Goal: Transaction & Acquisition: Purchase product/service

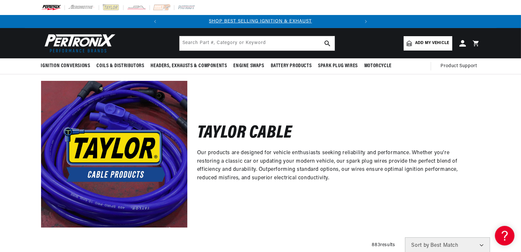
click at [436, 43] on span "Add my vehicle" at bounding box center [432, 43] width 34 height 6
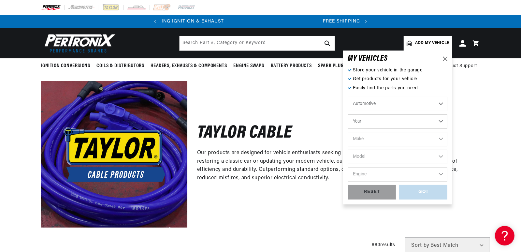
click at [366, 104] on select "Automotive Agricultural Industrial Marine Motorcycle" at bounding box center [397, 104] width 99 height 14
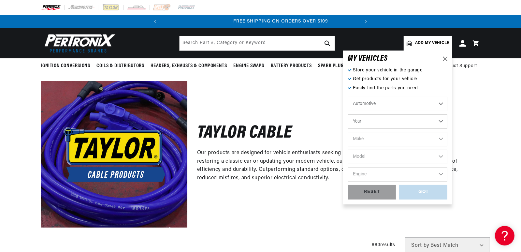
scroll to position [0, 197]
click at [324, 105] on div "Taylor Cable Our products are designed for vehicle enthusiasts seeking reliabil…" at bounding box center [333, 154] width 293 height 146
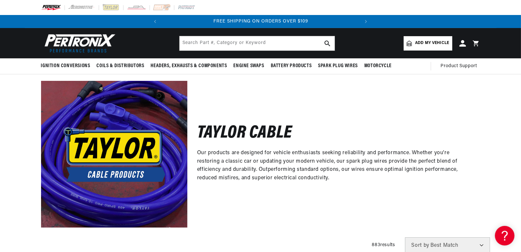
click at [415, 46] on link "Add my vehicle" at bounding box center [427, 43] width 48 height 14
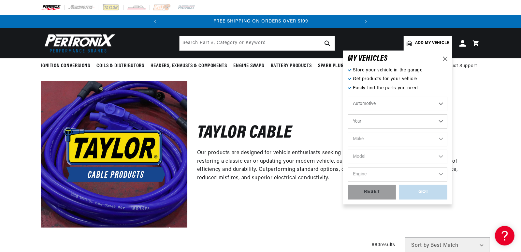
click at [378, 125] on select "Year 2026 2025 2024 2023 2022 2021 2020 2019 2018 2017 2016 2015 2014 2013 2012…" at bounding box center [397, 121] width 99 height 14
select select "1998"
click at [348, 114] on select "Year 2026 2025 2024 2023 2022 2021 2020 2019 2018 2017 2016 2015 2014 2013 2012…" at bounding box center [397, 121] width 99 height 14
select select "1998"
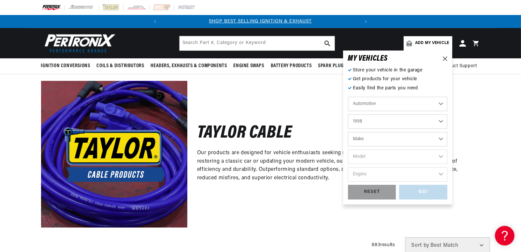
click at [363, 141] on select "Make Buick Chevrolet Chrysler Dodge Ford GMC Hyundai Isuzu Jeep Lincoln Mazda M…" at bounding box center [397, 139] width 99 height 14
select select "Chevrolet"
click at [348, 132] on select "Make Buick Chevrolet Chrysler Dodge Ford GMC Hyundai Isuzu Jeep Lincoln Mazda M…" at bounding box center [397, 139] width 99 height 14
select select "Chevrolet"
click at [373, 160] on select "Model Astro B7 Blazer C35 C1500 C1500 Suburban C2500 C2500 Suburban C3500 C3500…" at bounding box center [397, 156] width 99 height 14
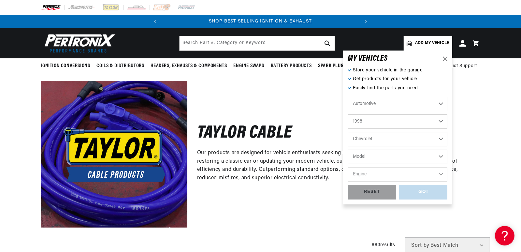
select select "Camaro"
click at [348, 149] on select "Model Astro B7 Blazer C35 C1500 C1500 Suburban C2500 C2500 Suburban C3500 C3500…" at bounding box center [397, 156] width 99 height 14
select select "Camaro"
click at [372, 176] on select "Engine 3.8L 5.7L" at bounding box center [397, 174] width 99 height 14
select select "5.7L"
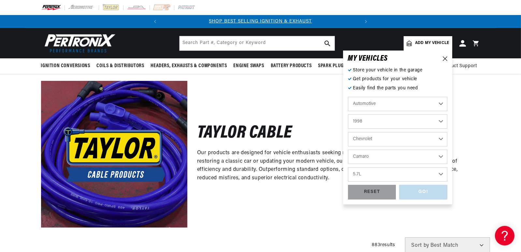
click at [348, 167] on select "Engine 3.8L 5.7L" at bounding box center [397, 174] width 99 height 14
select select "5.7L"
click at [368, 193] on div "RESET" at bounding box center [372, 192] width 48 height 15
select select "Year"
select select "Make"
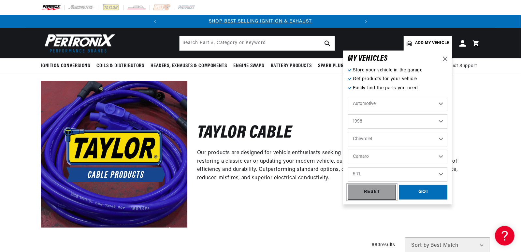
select select "Model"
select select "Engine"
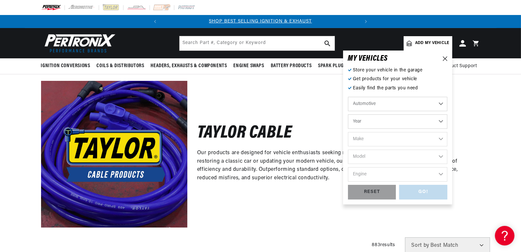
click at [364, 118] on select "Year 2026 2025 2024 2023 2022 2021 2020 2019 2018 2017 2016 2015 2014 2013 2012…" at bounding box center [397, 121] width 99 height 14
select select "1998"
click at [348, 114] on select "Year 2026 2025 2024 2023 2022 2021 2020 2019 2018 2017 2016 2015 2014 2013 2012…" at bounding box center [397, 121] width 99 height 14
select select "1998"
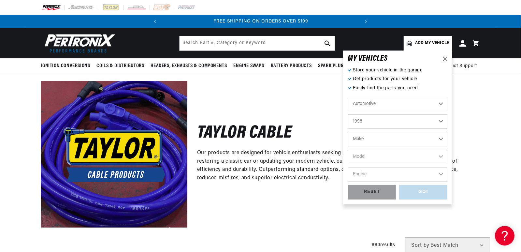
click at [370, 139] on select "Make Buick Chevrolet Chrysler Dodge Ford GMC Hyundai Isuzu Jeep Lincoln Mazda M…" at bounding box center [397, 139] width 99 height 14
select select "Chevrolet"
click at [348, 132] on select "Make Buick Chevrolet Chrysler Dodge Ford GMC Hyundai Isuzu Jeep Lincoln Mazda M…" at bounding box center [397, 139] width 99 height 14
select select "Chevrolet"
click at [372, 156] on select "Model Astro B7 Blazer C35 C1500 C1500 Suburban C2500 C2500 Suburban C3500 C3500…" at bounding box center [397, 156] width 99 height 14
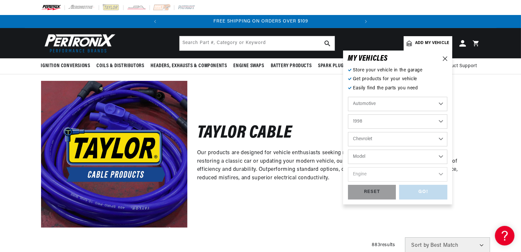
select select "Camaro"
click at [348, 149] on select "Model Astro B7 Blazer C35 C1500 C1500 Suburban C2500 C2500 Suburban C3500 C3500…" at bounding box center [397, 156] width 99 height 14
select select "Camaro"
click at [369, 174] on select "Engine 3.8L 5.7L" at bounding box center [397, 174] width 99 height 14
select select "5.7L"
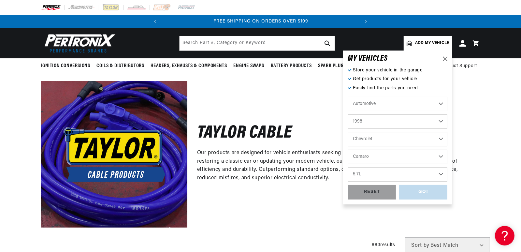
click at [348, 167] on select "Engine 3.8L 5.7L" at bounding box center [397, 174] width 99 height 14
select select "5.7L"
click at [415, 195] on div "GO!" at bounding box center [423, 192] width 48 height 15
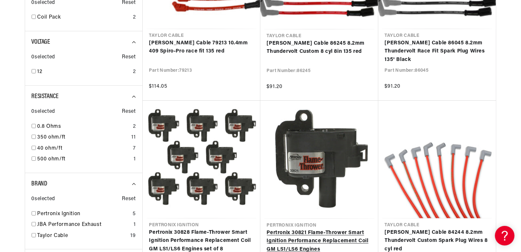
scroll to position [228, 0]
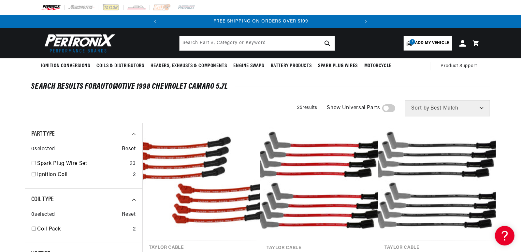
click at [417, 42] on span "Add my vehicle" at bounding box center [432, 43] width 34 height 6
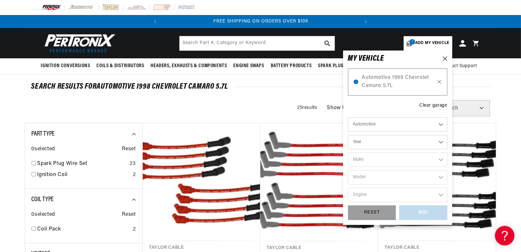
click at [439, 80] on icon at bounding box center [439, 81] width 6 height 5
click at [428, 105] on div "Clear garage" at bounding box center [433, 105] width 28 height 7
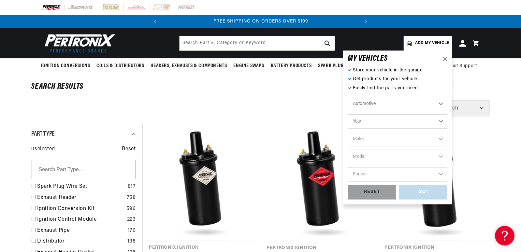
click at [422, 44] on span "Add my vehicle" at bounding box center [432, 43] width 34 height 6
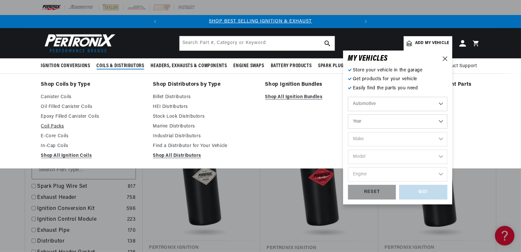
click at [55, 125] on link "Coil Packs" at bounding box center [92, 126] width 103 height 8
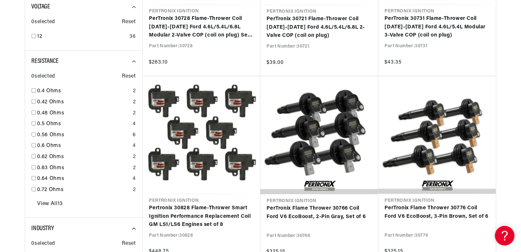
scroll to position [391, 0]
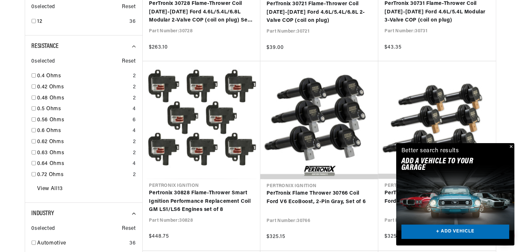
click at [510, 146] on button "Close" at bounding box center [510, 147] width 8 height 8
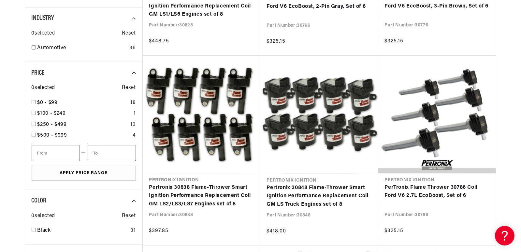
scroll to position [586, 0]
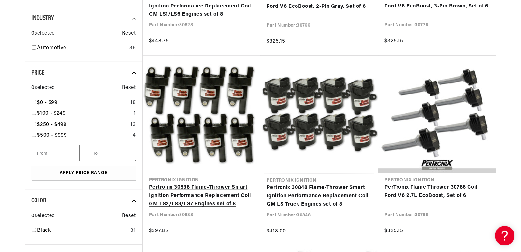
click at [189, 183] on link "Pertronix 30838 Flame-Thrower Smart Ignition Performance Replacement Coil GM LS…" at bounding box center [201, 195] width 105 height 25
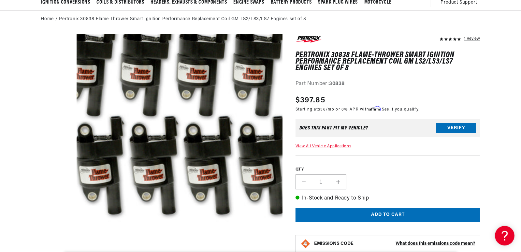
scroll to position [65, 0]
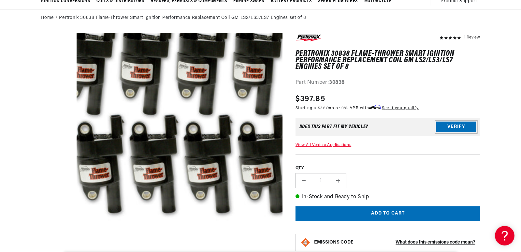
click at [448, 125] on button "Verify" at bounding box center [456, 126] width 40 height 10
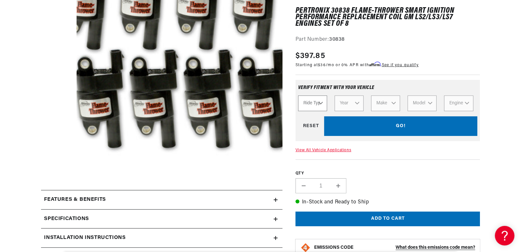
scroll to position [0, 0]
